Goal: Task Accomplishment & Management: Manage account settings

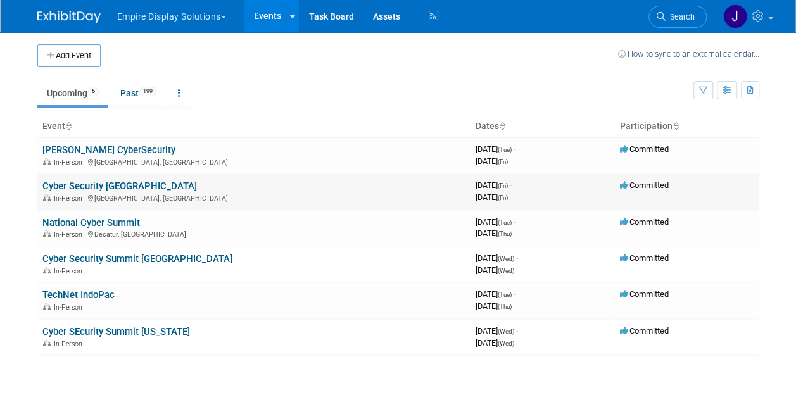
click at [95, 184] on link "Cyber Security [GEOGRAPHIC_DATA]" at bounding box center [119, 186] width 155 height 11
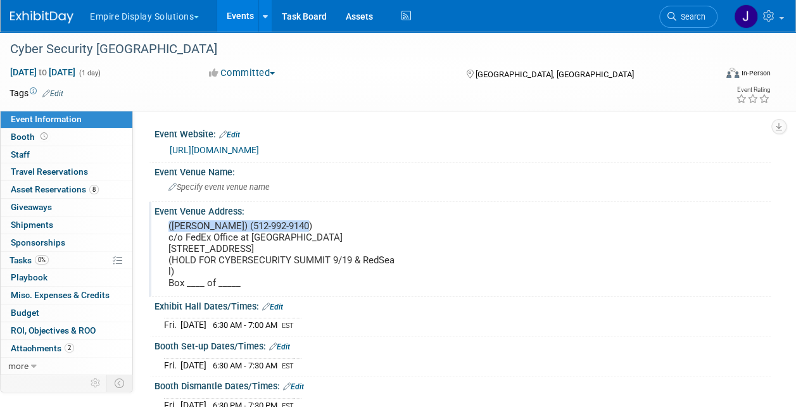
drag, startPoint x: 166, startPoint y: 226, endPoint x: 304, endPoint y: 229, distance: 138.2
click at [304, 229] on div "(David Stokey) (512-992-9140) c/o FedEx Office at Hyatt Regency Atlanta 265 Pea…" at bounding box center [283, 254] width 238 height 75
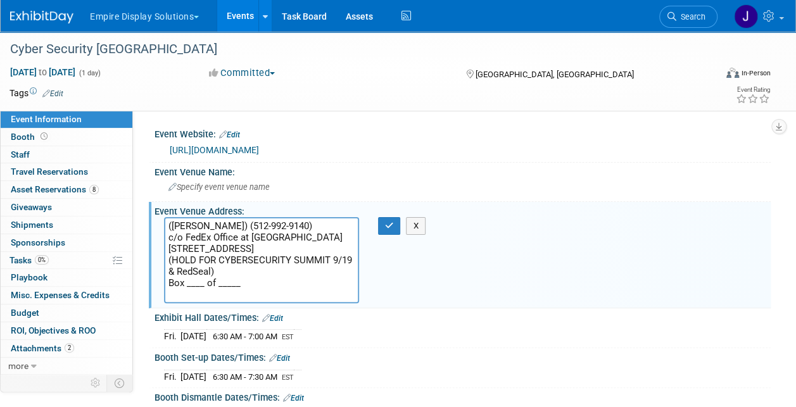
drag, startPoint x: 303, startPoint y: 228, endPoint x: 165, endPoint y: 226, distance: 138.8
click at [165, 226] on textarea "(David Stokey) (512-992-9140) c/o FedEx Office at Hyatt Regency Atlanta 265 Pea…" at bounding box center [261, 260] width 195 height 86
drag, startPoint x: 170, startPoint y: 236, endPoint x: 348, endPoint y: 237, distance: 178.0
click at [348, 237] on textarea "(David Stokey) (512-992-9140) c/o FedEx Office at Hyatt Regency Atlanta 265 Pea…" at bounding box center [261, 260] width 195 height 86
drag, startPoint x: 166, startPoint y: 249, endPoint x: 256, endPoint y: 251, distance: 90.0
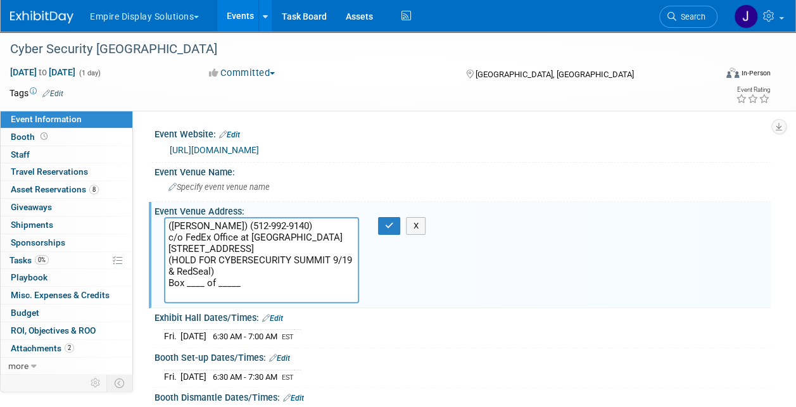
click at [256, 251] on textarea "(David Stokey) (512-992-9140) c/o FedEx Office at Hyatt Regency Atlanta 265 Pea…" at bounding box center [261, 260] width 195 height 86
paste textarea "Fedex Office at Hyatt Regency Atlanta"
type textarea "([PERSON_NAME]) (512-992-9140) c/o FedEx Office at [GEOGRAPHIC_DATA] [STREET_AD…"
click at [231, 259] on textarea "([PERSON_NAME]) (512-992-9140) c/o FedEx Office at [GEOGRAPHIC_DATA] [STREET_AD…" at bounding box center [261, 260] width 195 height 86
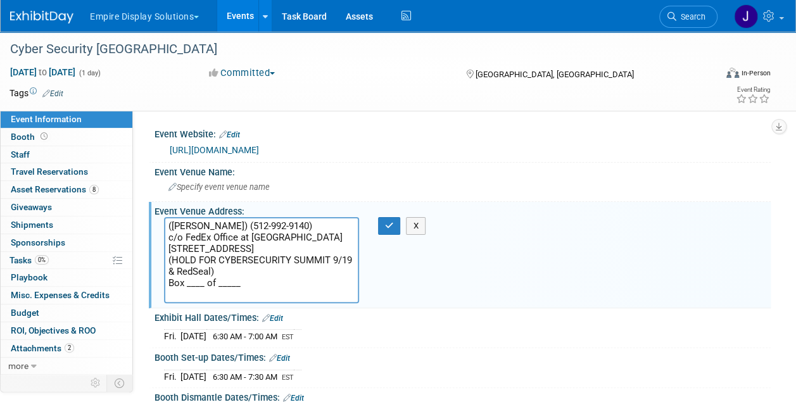
click at [309, 293] on textarea "(David Stokey) (512-992-9140) c/o FedEx Office at Hyatt Regency Atlanta 265 Pea…" at bounding box center [261, 260] width 195 height 86
click at [442, 305] on div "Event Venue Address: (David Stokey) (512-992-9140) c/o FedEx Office at Hyatt Re…" at bounding box center [460, 255] width 622 height 106
click at [56, 226] on link "0 Shipments 0" at bounding box center [67, 225] width 132 height 17
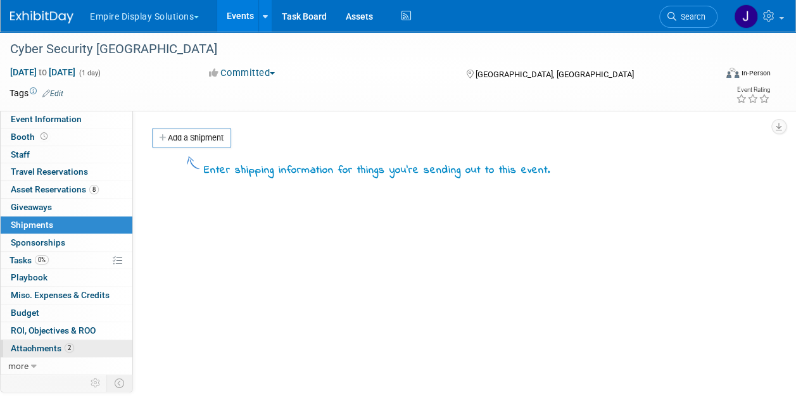
click at [65, 345] on span "2" at bounding box center [70, 348] width 10 height 10
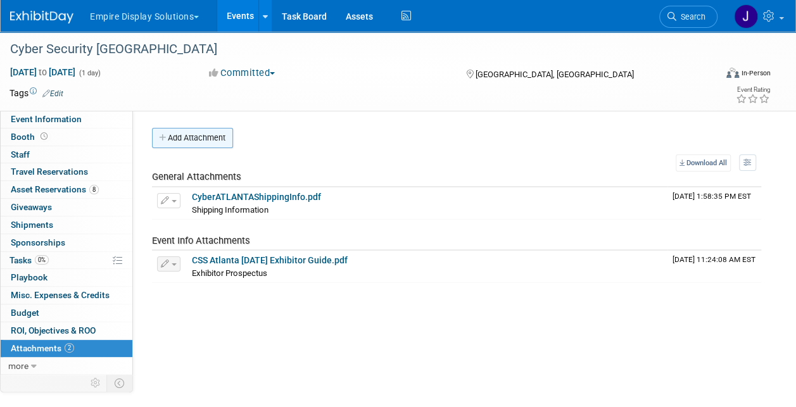
click at [186, 141] on button "Add Attachment" at bounding box center [192, 138] width 81 height 20
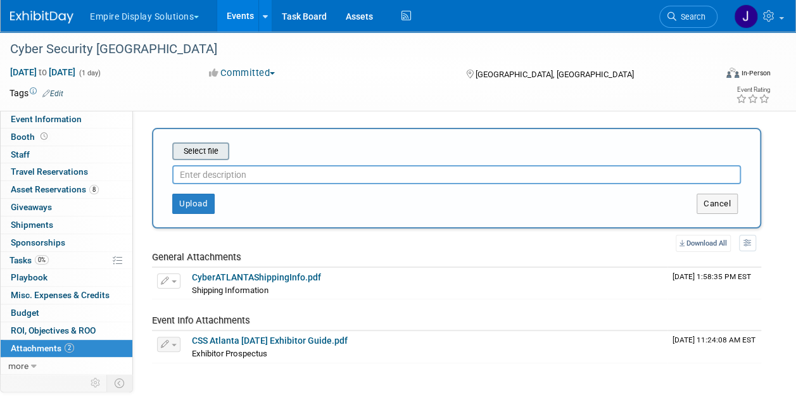
click at [200, 151] on input "file" at bounding box center [152, 151] width 151 height 15
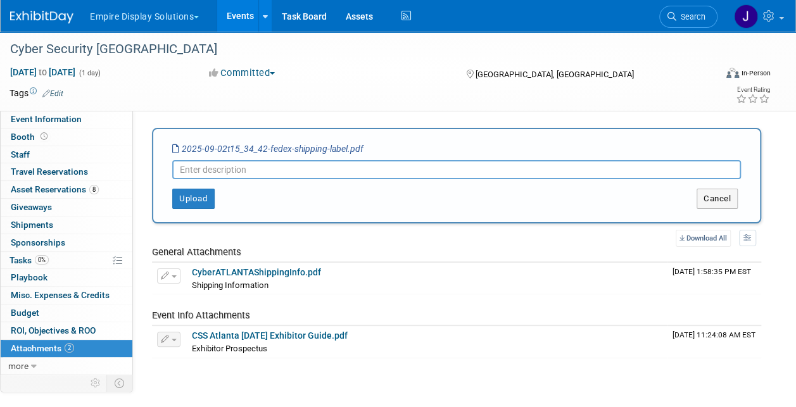
click at [236, 169] on input "text" at bounding box center [456, 169] width 569 height 19
type input "Shipping labels"
click at [193, 202] on button "Upload" at bounding box center [193, 199] width 42 height 20
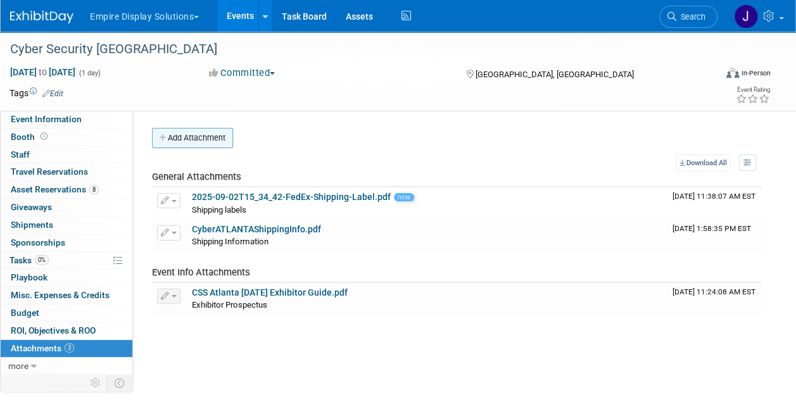
click at [217, 130] on button "Add Attachment" at bounding box center [192, 138] width 81 height 20
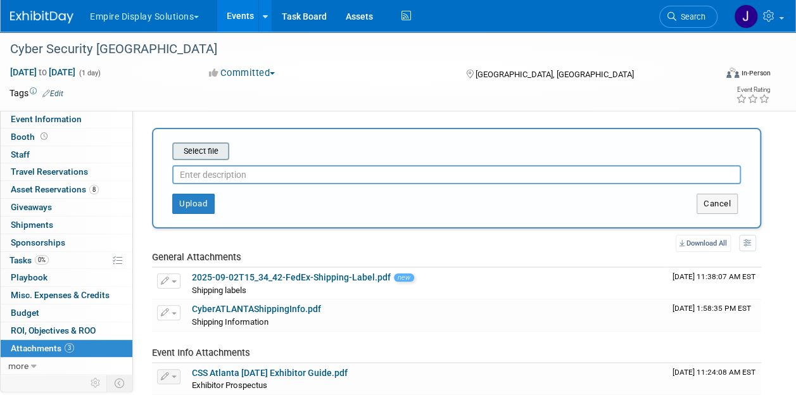
click at [216, 152] on input "file" at bounding box center [152, 151] width 151 height 15
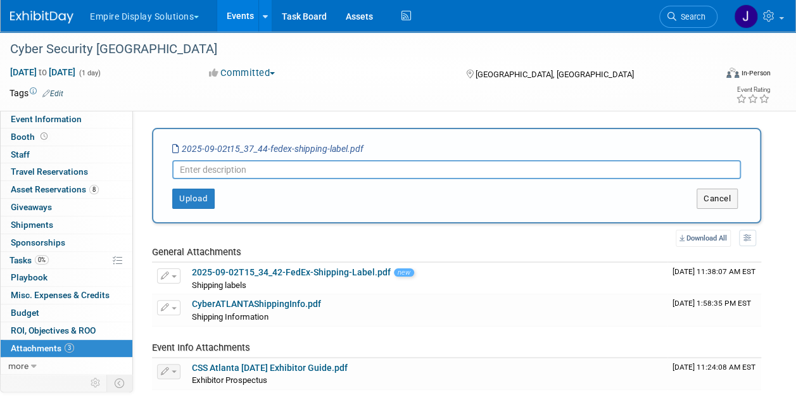
click at [248, 171] on input "text" at bounding box center [456, 169] width 569 height 19
click at [208, 202] on button "Upload" at bounding box center [193, 199] width 42 height 20
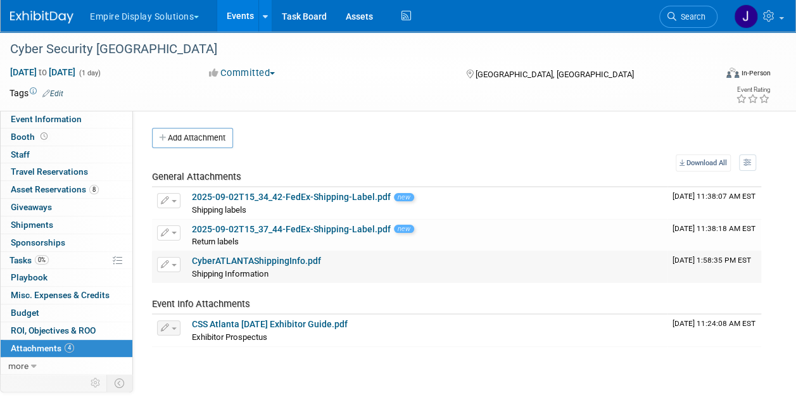
click at [284, 262] on link "CyberATLANTAShippingInfo.pdf" at bounding box center [256, 261] width 129 height 10
click at [174, 232] on span "button" at bounding box center [174, 233] width 5 height 3
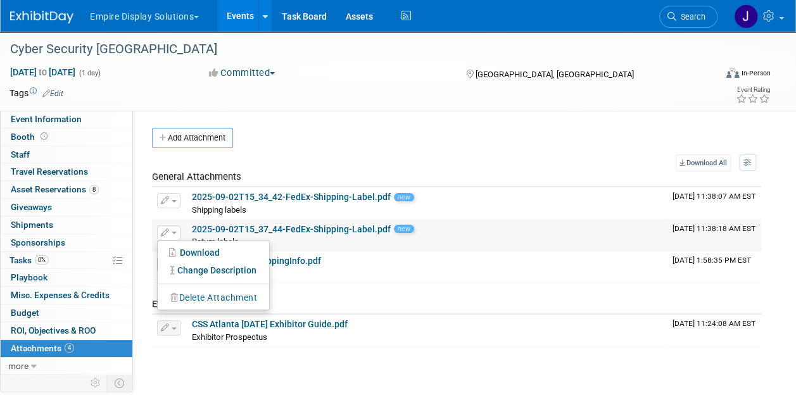
click at [204, 297] on button "Delete Attachment" at bounding box center [213, 298] width 99 height 17
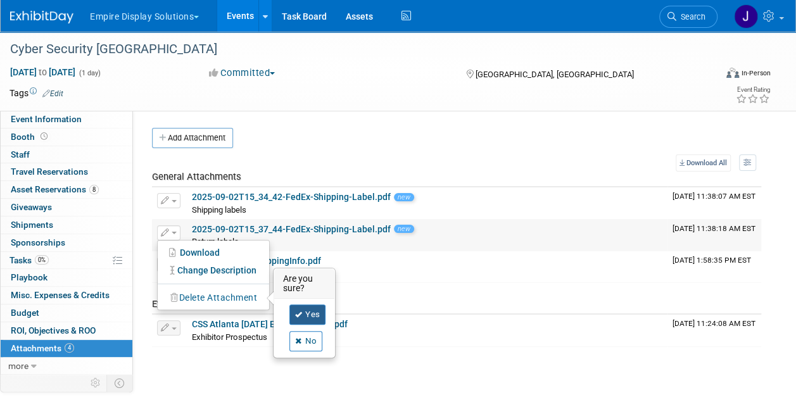
click at [312, 309] on link "Yes" at bounding box center [308, 315] width 37 height 20
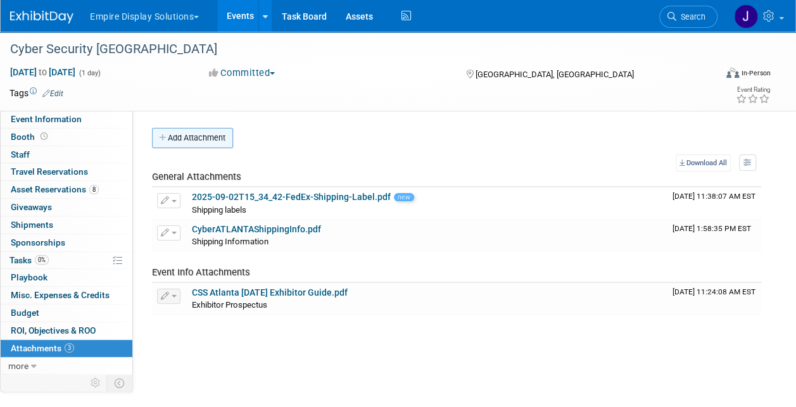
click at [204, 141] on button "Add Attachment" at bounding box center [192, 138] width 81 height 20
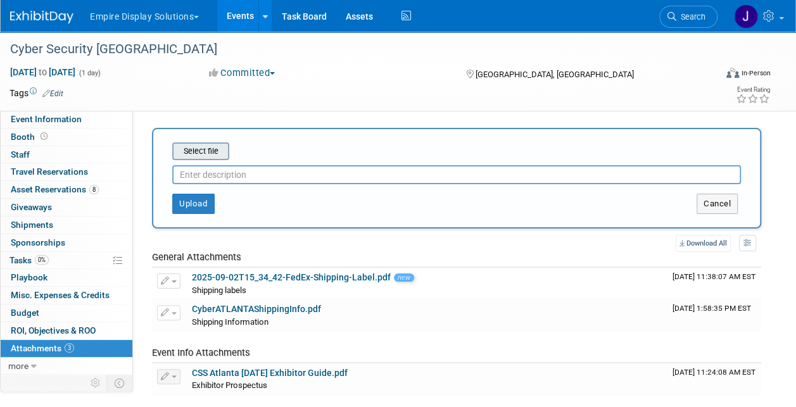
click at [218, 151] on input "file" at bounding box center [152, 151] width 151 height 15
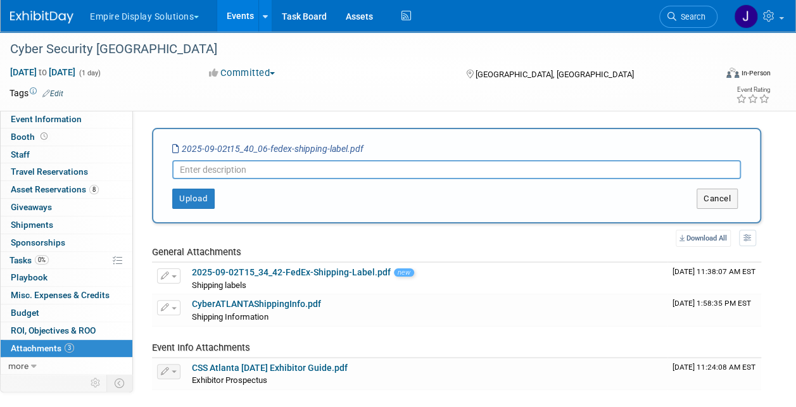
click at [257, 169] on input "text" at bounding box center [456, 169] width 569 height 19
type input "Return labels"
click at [176, 196] on button "Upload" at bounding box center [193, 199] width 42 height 20
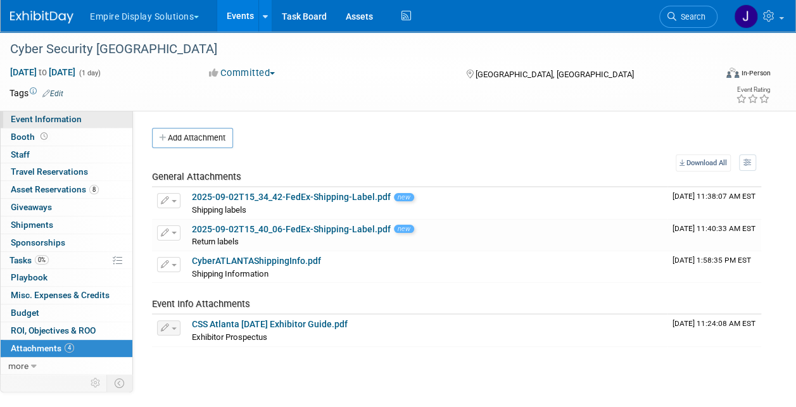
click at [52, 120] on span "Event Information" at bounding box center [46, 119] width 71 height 10
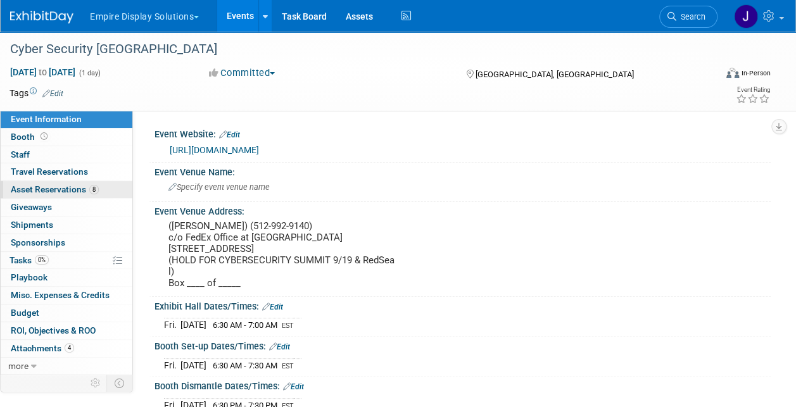
click at [64, 185] on span "Asset Reservations 8" at bounding box center [55, 189] width 88 height 10
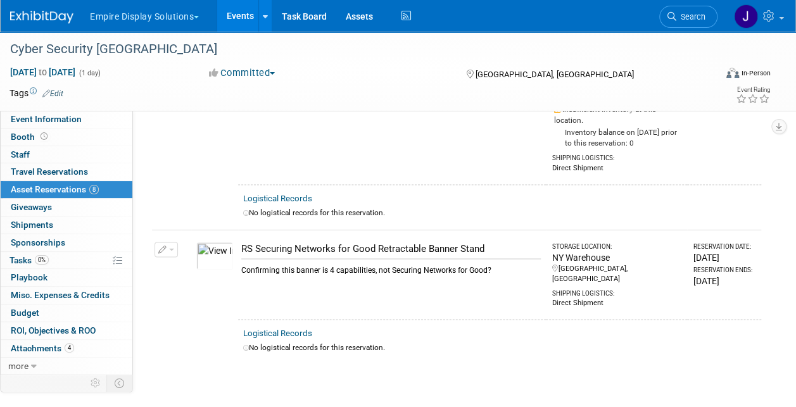
scroll to position [1029, 0]
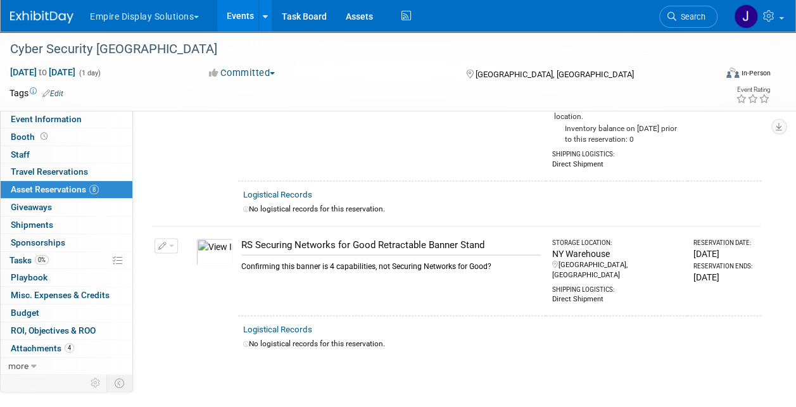
click at [56, 182] on link "8 Asset Reservations 8" at bounding box center [67, 189] width 132 height 17
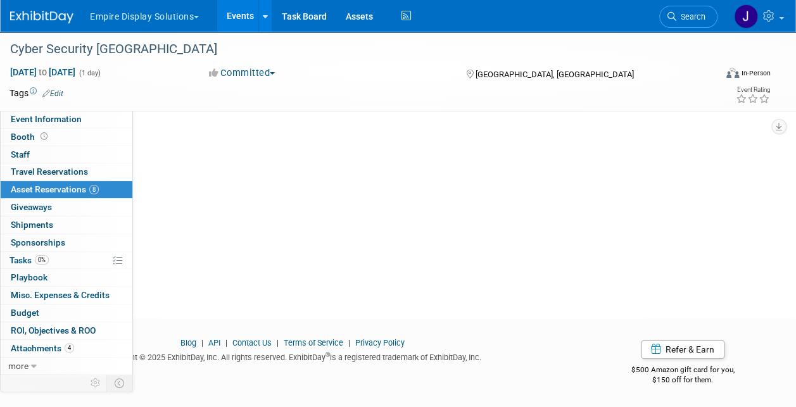
scroll to position [0, 0]
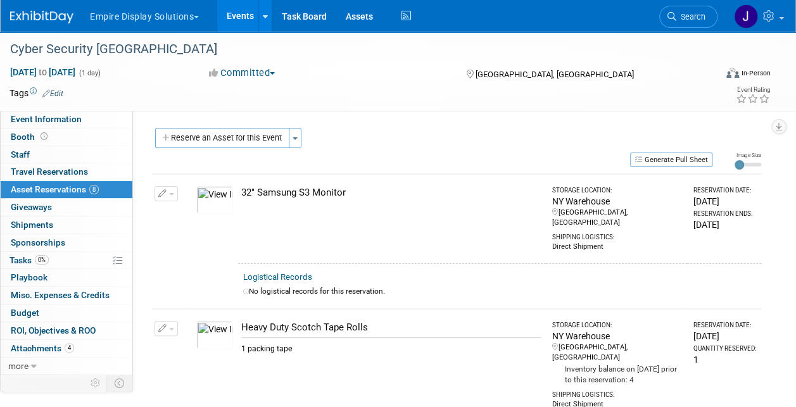
click at [35, 16] on img at bounding box center [41, 17] width 63 height 13
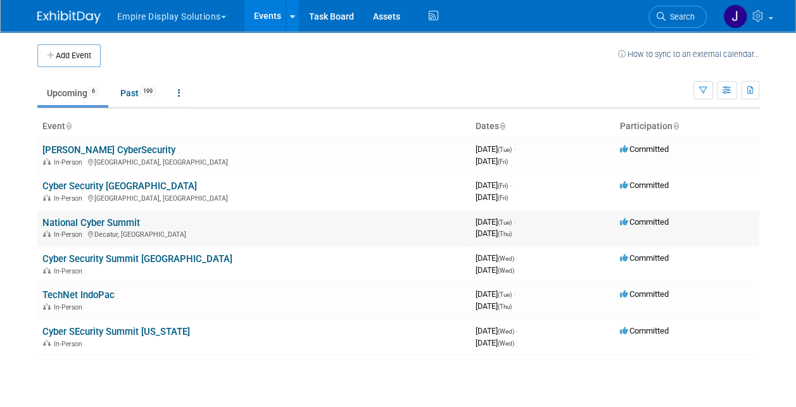
click at [122, 225] on link "National Cyber Summit" at bounding box center [91, 222] width 98 height 11
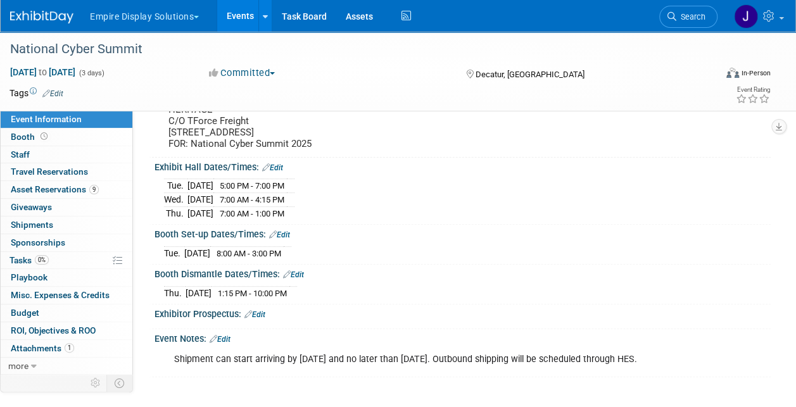
scroll to position [113, 0]
click at [56, 184] on span "Asset Reservations 9" at bounding box center [55, 189] width 88 height 10
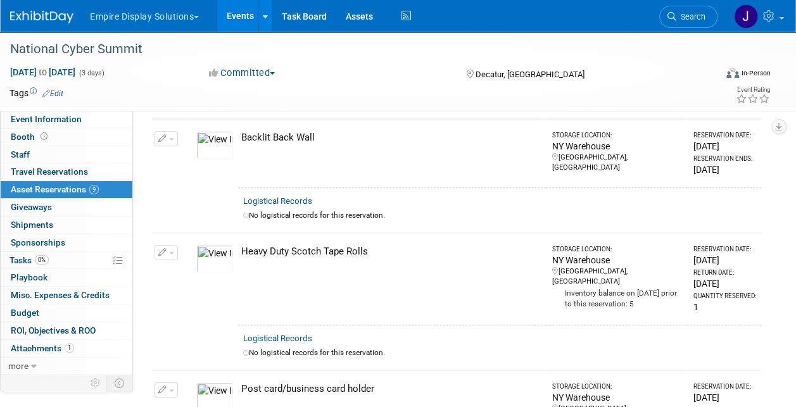
scroll to position [0, 0]
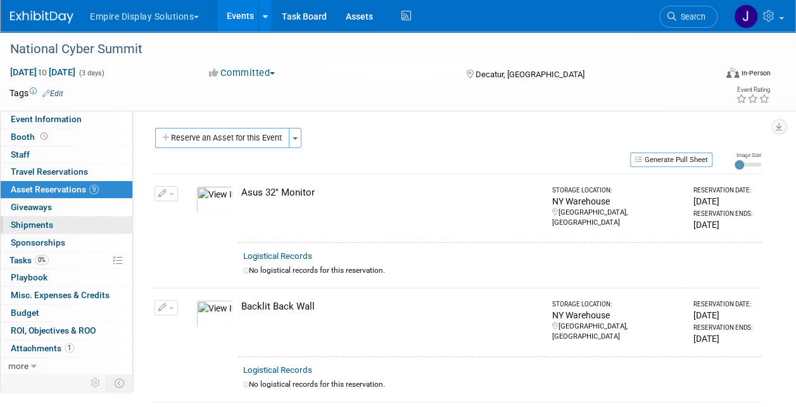
click at [53, 219] on link "0 Shipments 0" at bounding box center [67, 225] width 132 height 17
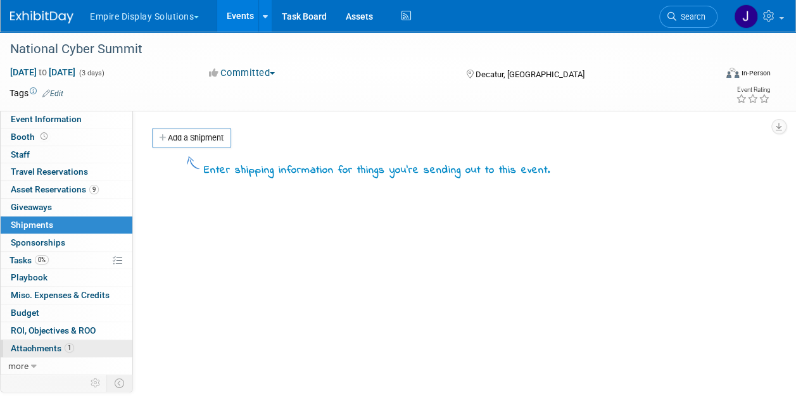
click at [60, 343] on span "Attachments 1" at bounding box center [42, 348] width 63 height 10
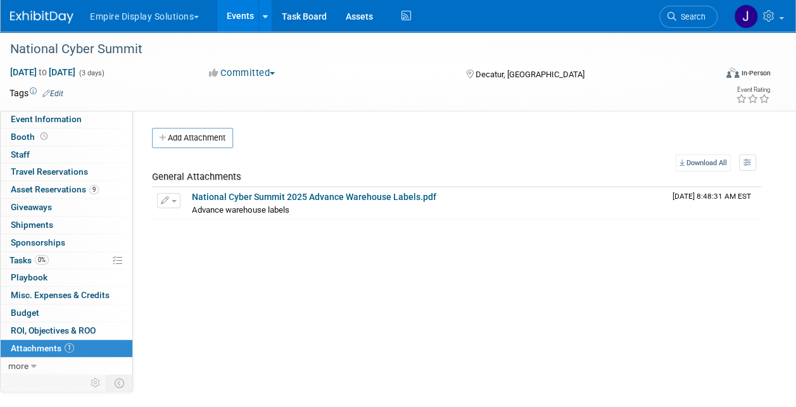
click at [153, 10] on button "Empire Display Solutions" at bounding box center [152, 14] width 126 height 28
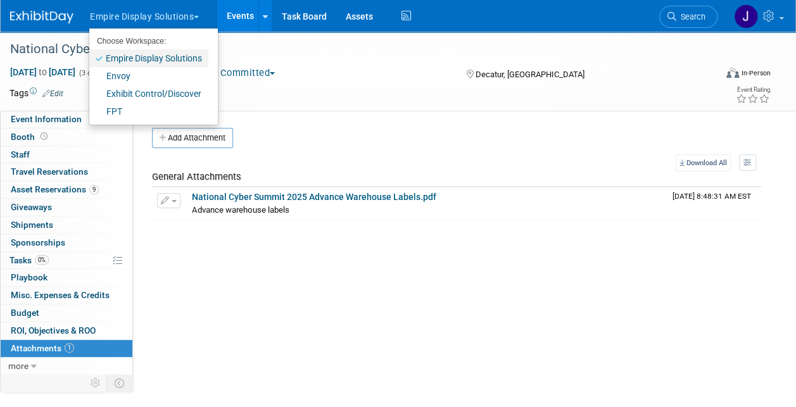
click at [155, 59] on link "Empire Display Solutions" at bounding box center [148, 58] width 119 height 18
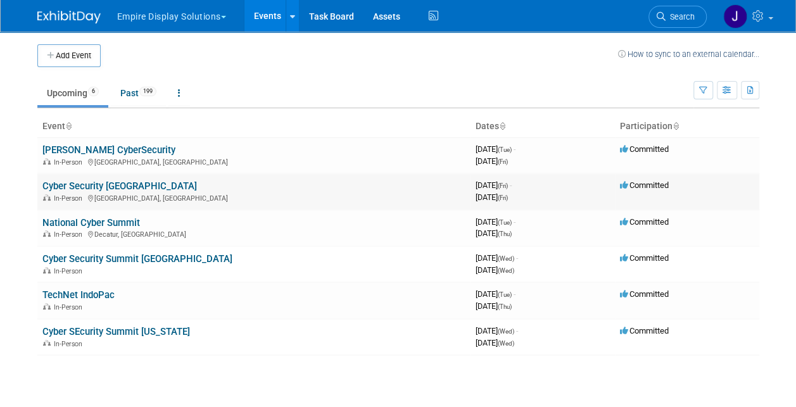
click at [118, 183] on link "Cyber Security [GEOGRAPHIC_DATA]" at bounding box center [119, 186] width 155 height 11
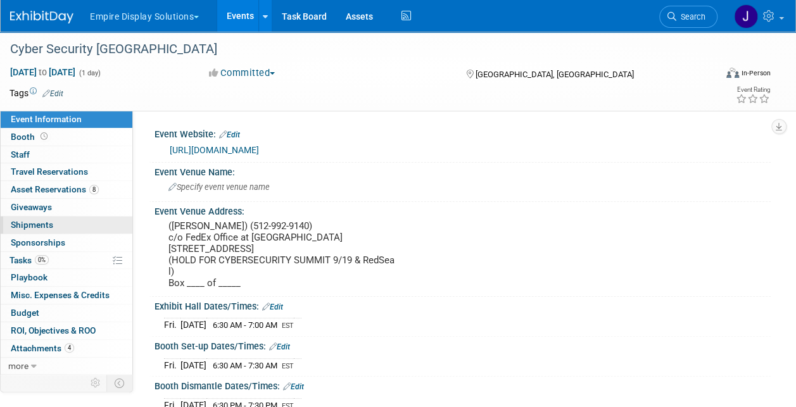
click at [49, 221] on span "Shipments 0" at bounding box center [32, 225] width 42 height 10
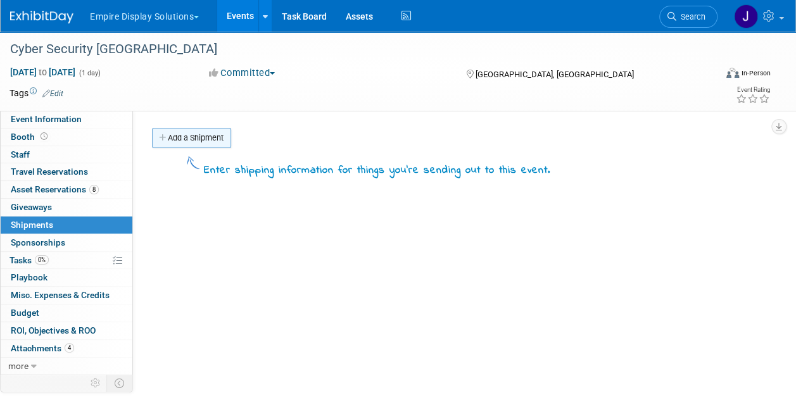
click at [198, 131] on link "Add a Shipment" at bounding box center [191, 138] width 79 height 20
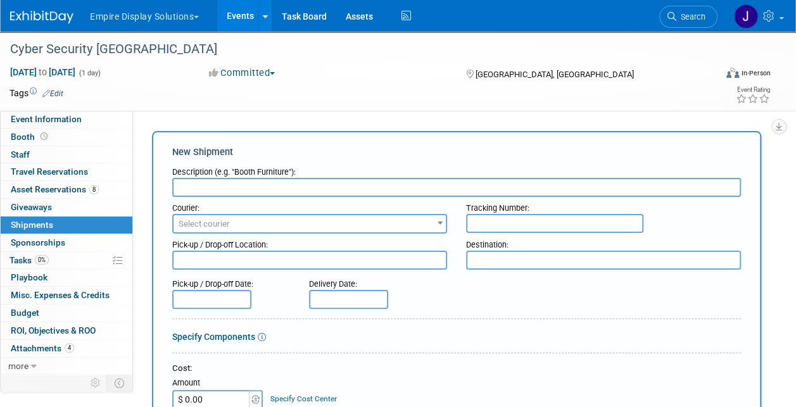
paste input "8840 3731 9752"
type input "8840 3731 9752"
click at [201, 197] on div "Courier:" at bounding box center [309, 205] width 275 height 17
click at [204, 189] on input "text" at bounding box center [456, 187] width 569 height 19
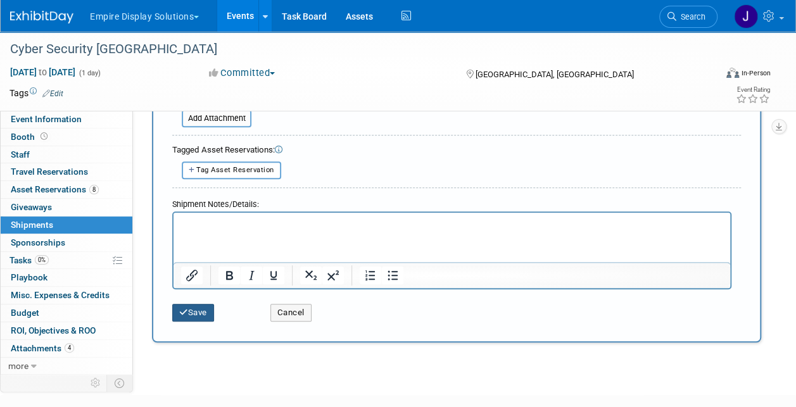
type input "Box 1"
click at [208, 312] on button "Save" at bounding box center [193, 313] width 42 height 18
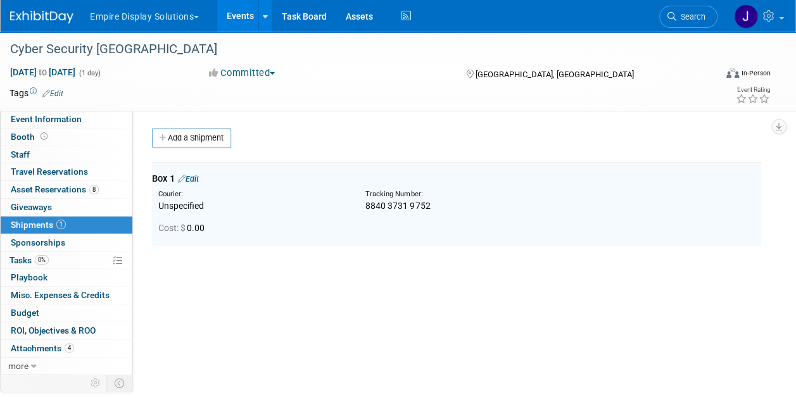
click at [189, 145] on link "Add a Shipment" at bounding box center [191, 138] width 79 height 20
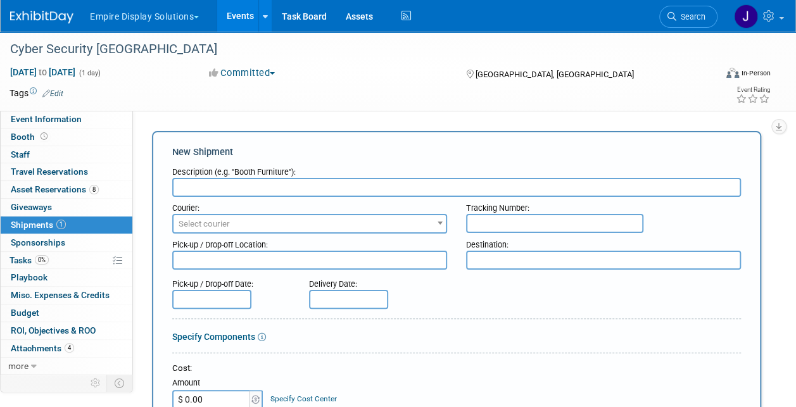
paste input "8840 3731 9763"
type input "8840 3731 9763"
click at [227, 184] on input "text" at bounding box center [456, 187] width 569 height 19
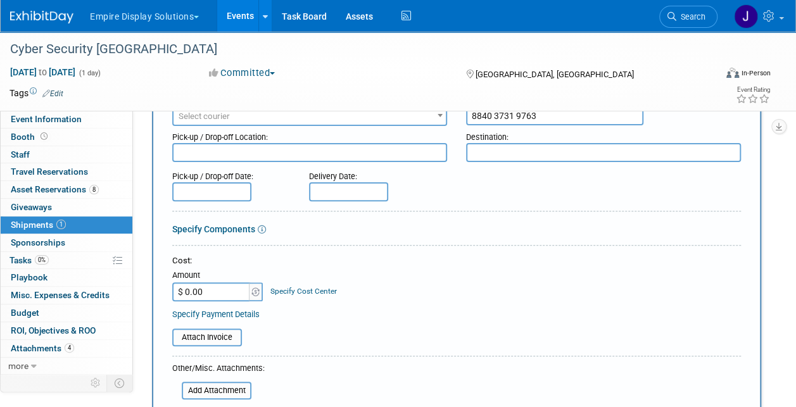
scroll to position [317, 0]
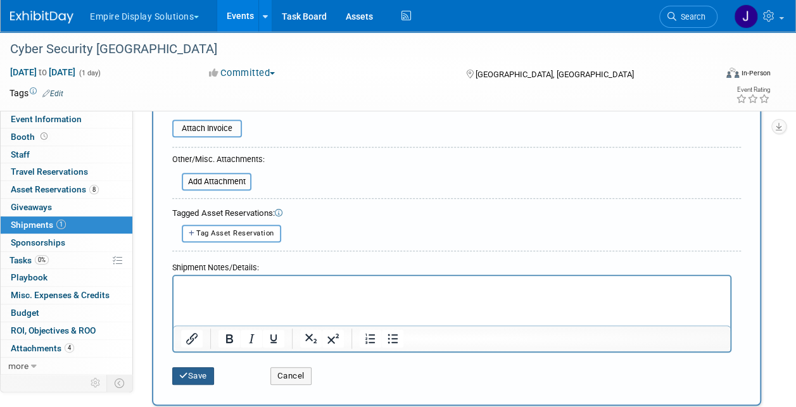
type input "Box 2"
click at [198, 376] on button "Save" at bounding box center [193, 376] width 42 height 18
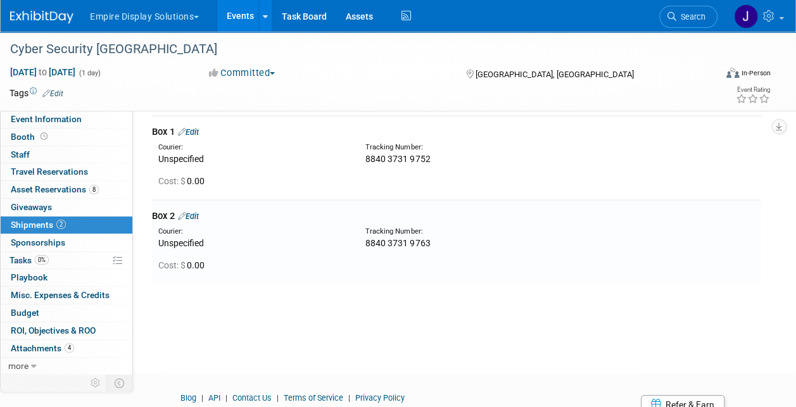
scroll to position [0, 0]
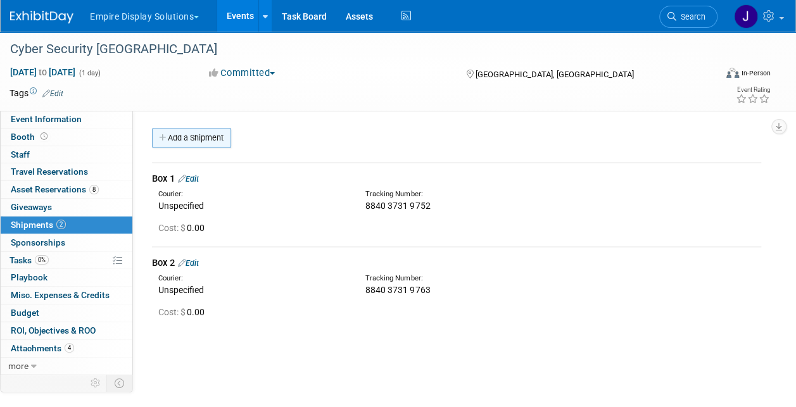
click at [210, 143] on link "Add a Shipment" at bounding box center [191, 138] width 79 height 20
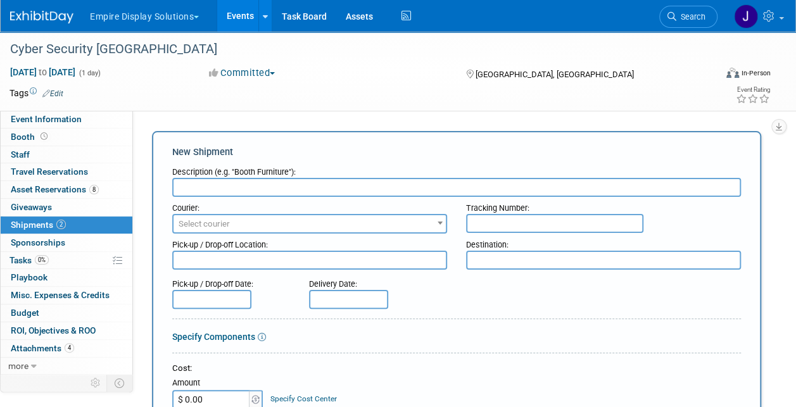
click at [316, 182] on input "text" at bounding box center [456, 187] width 569 height 19
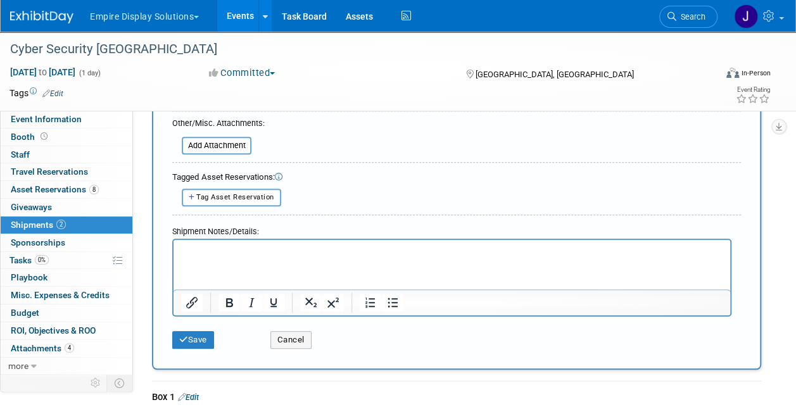
scroll to position [444, 0]
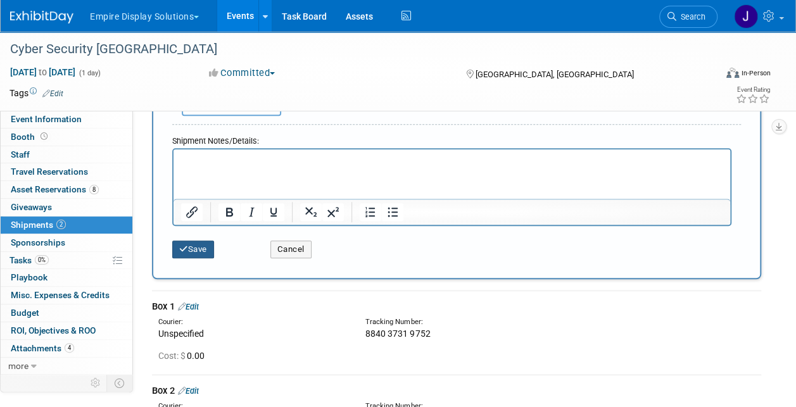
type input "Box 3"
click at [191, 252] on button "Save" at bounding box center [193, 250] width 42 height 18
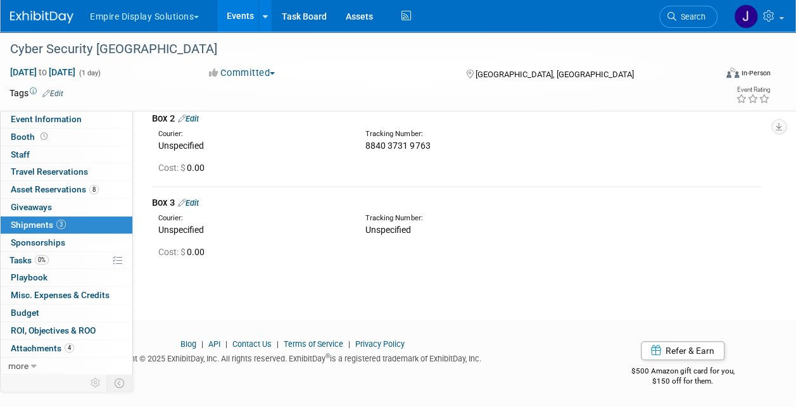
scroll to position [144, 0]
click at [197, 203] on link "Edit" at bounding box center [188, 203] width 21 height 10
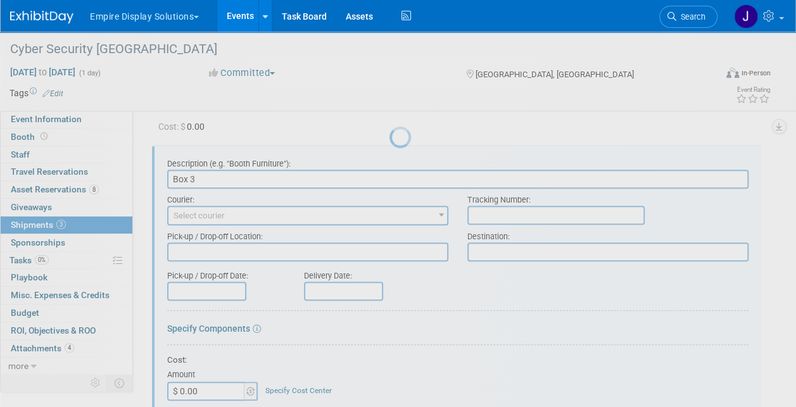
scroll to position [187, 0]
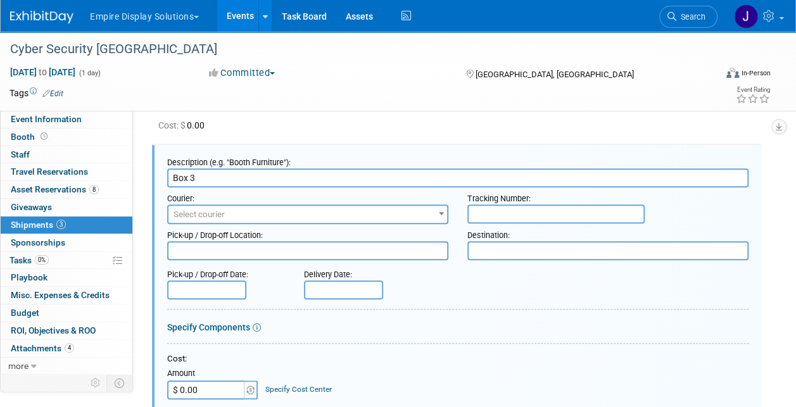
paste input "8840 3731 9774"
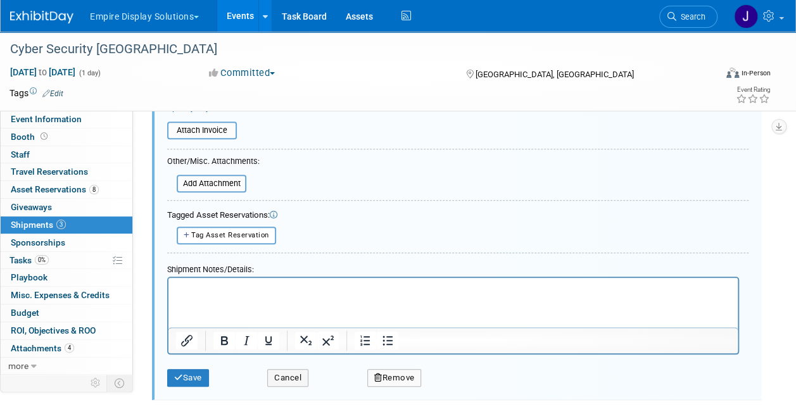
scroll to position [620, 0]
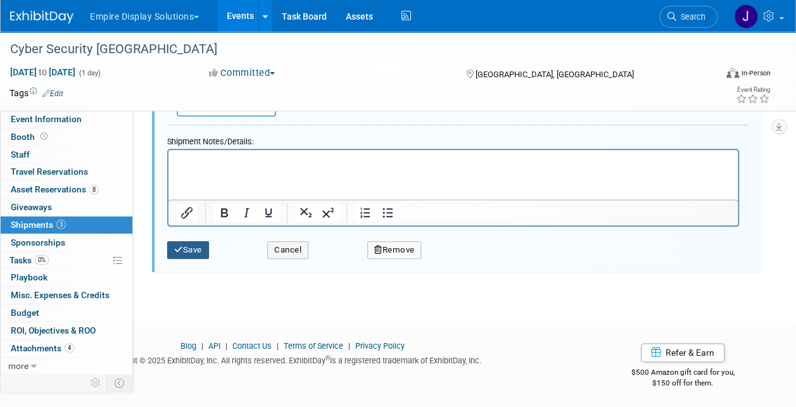
type input "8840 3731 9774"
click at [195, 254] on button "Save" at bounding box center [188, 250] width 42 height 18
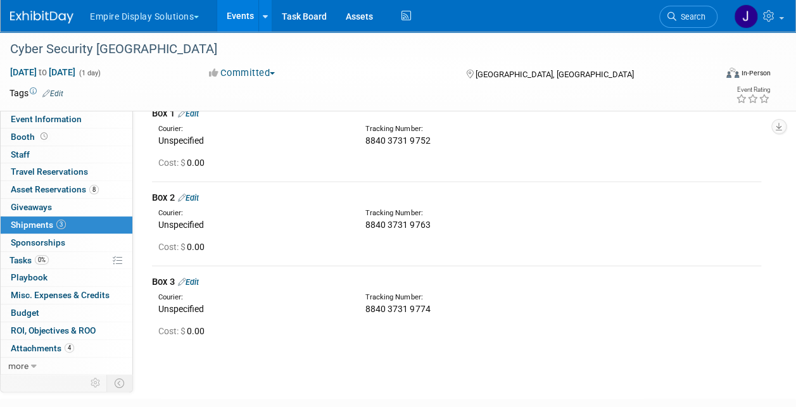
scroll to position [0, 0]
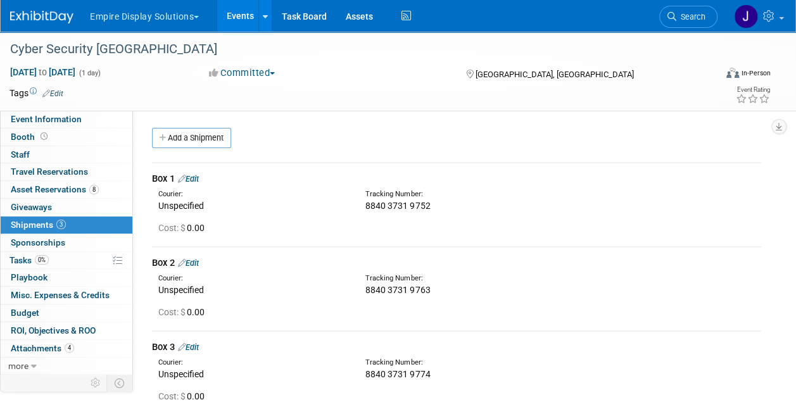
click at [198, 177] on link "Edit" at bounding box center [188, 179] width 21 height 10
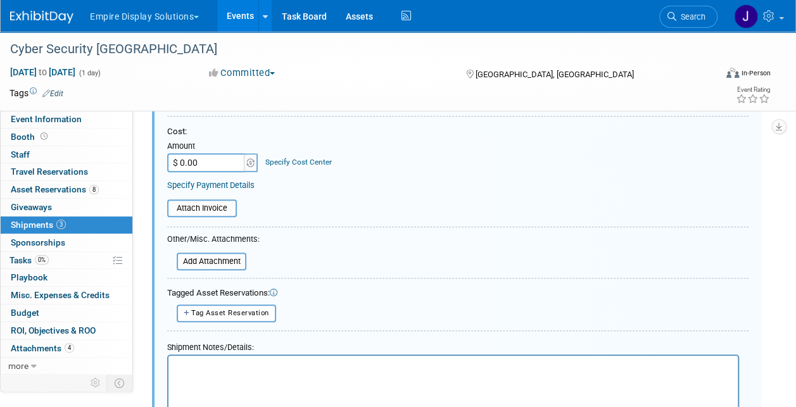
scroll to position [335, 0]
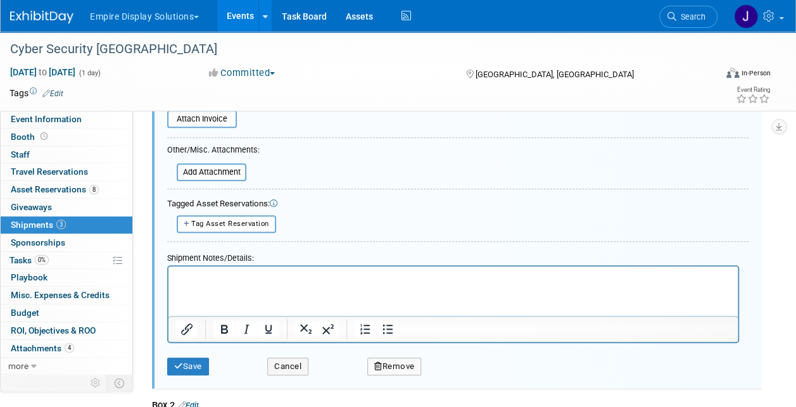
click at [261, 284] on html at bounding box center [454, 275] width 570 height 18
click at [185, 365] on button "Save" at bounding box center [188, 367] width 42 height 18
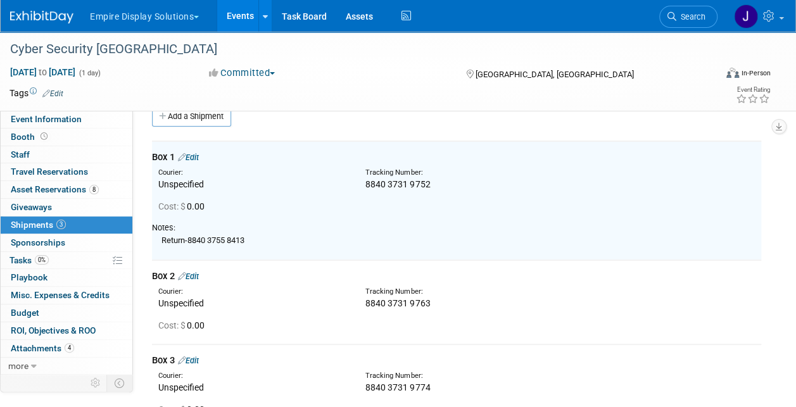
scroll to position [18, 0]
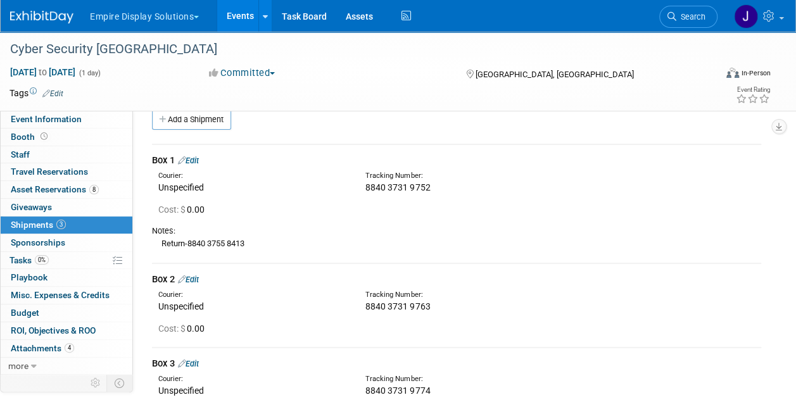
click at [198, 281] on link "Edit" at bounding box center [188, 280] width 21 height 10
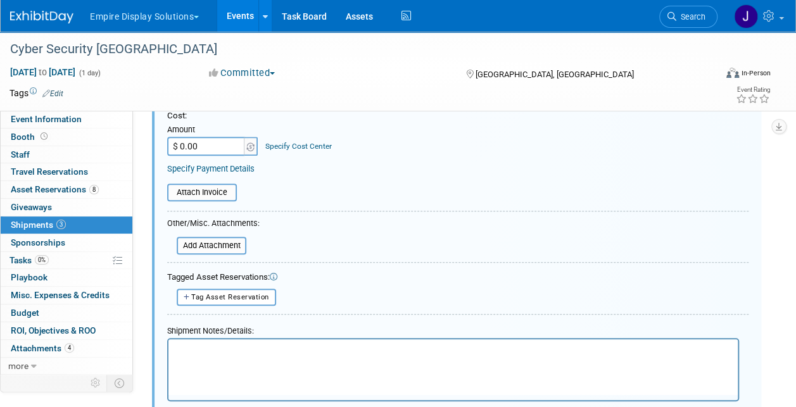
scroll to position [390, 0]
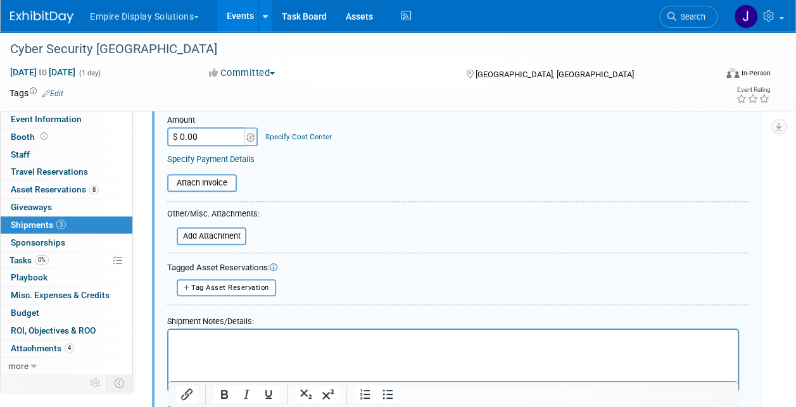
click at [270, 348] on html at bounding box center [454, 339] width 570 height 18
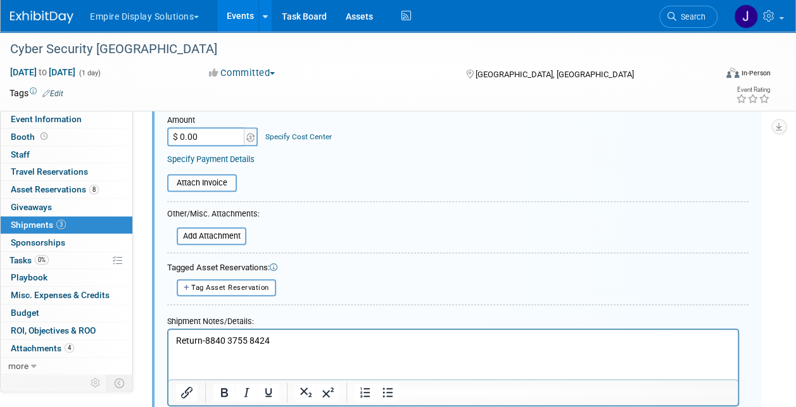
scroll to position [644, 0]
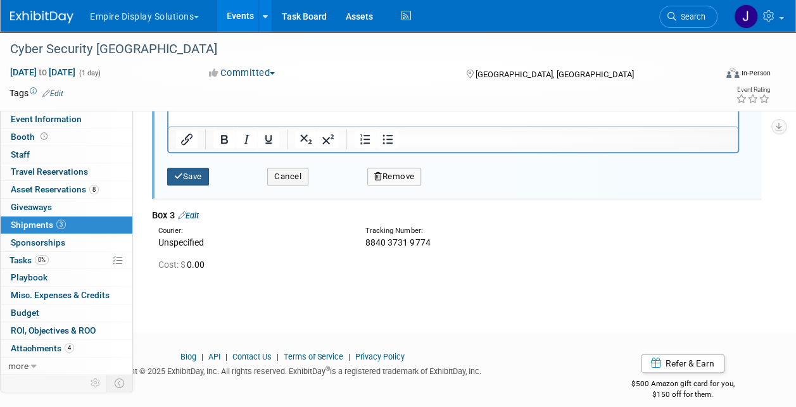
click at [200, 181] on button "Save" at bounding box center [188, 177] width 42 height 18
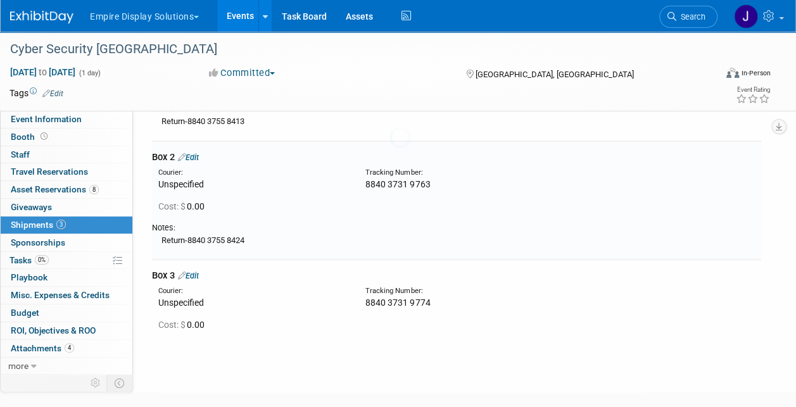
scroll to position [137, 0]
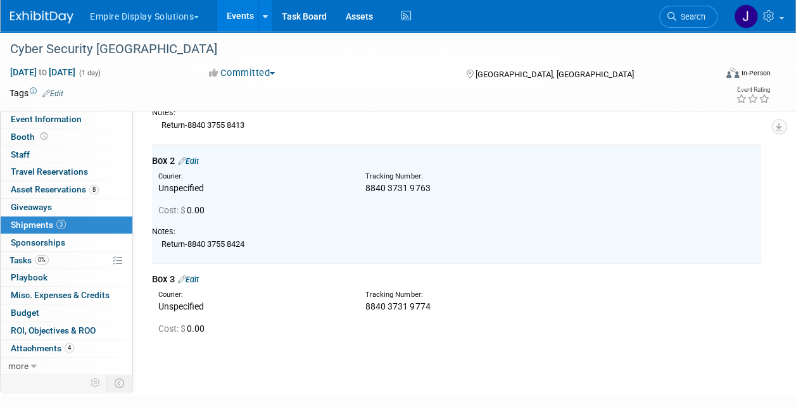
click at [199, 281] on link "Edit" at bounding box center [188, 280] width 21 height 10
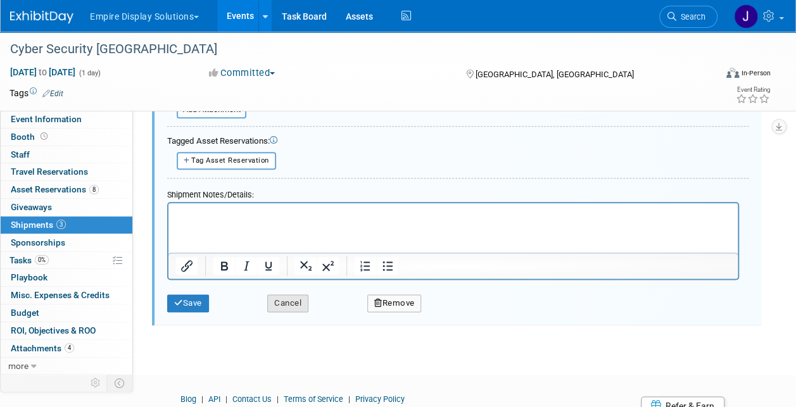
scroll to position [636, 0]
click at [257, 220] on html at bounding box center [454, 212] width 570 height 18
click at [181, 299] on icon "submit" at bounding box center [178, 303] width 9 height 8
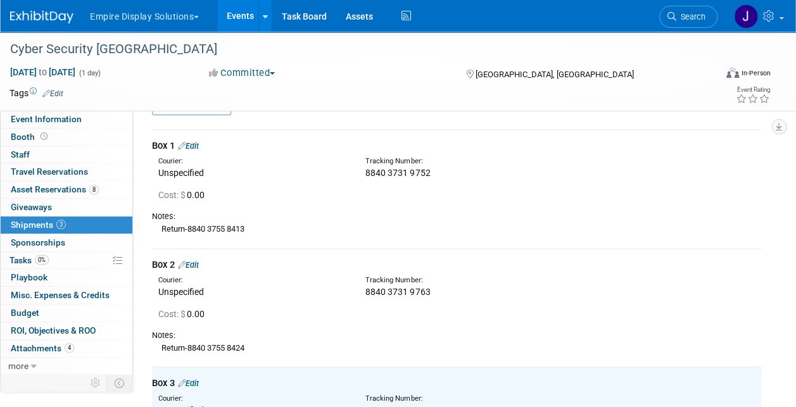
scroll to position [0, 0]
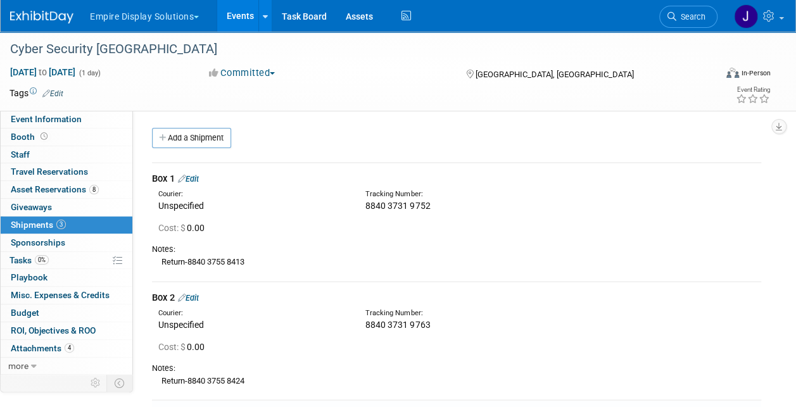
click at [24, 18] on img at bounding box center [41, 17] width 63 height 13
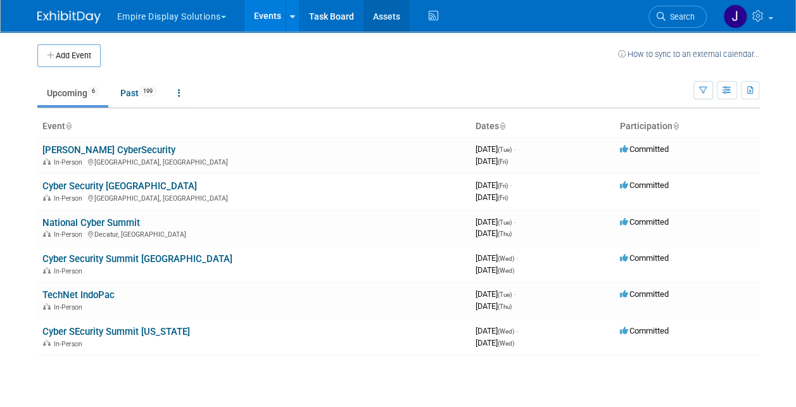
click at [388, 17] on link "Assets" at bounding box center [387, 16] width 46 height 32
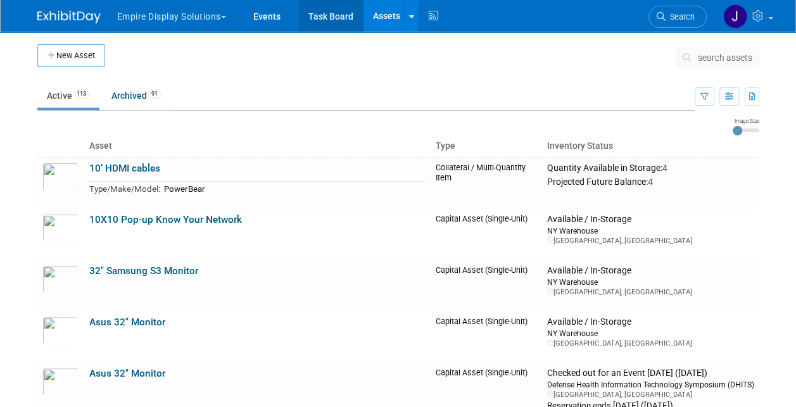
click at [329, 20] on link "Task Board" at bounding box center [331, 16] width 64 height 32
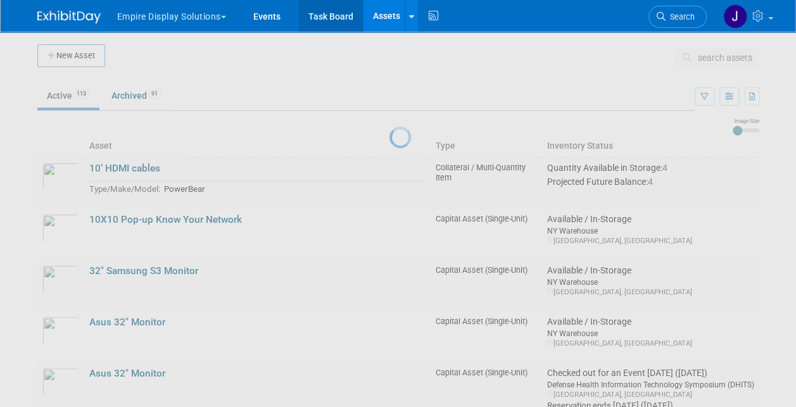
click at [328, 13] on link "Task Board" at bounding box center [331, 16] width 64 height 32
